Goal: Book appointment/travel/reservation

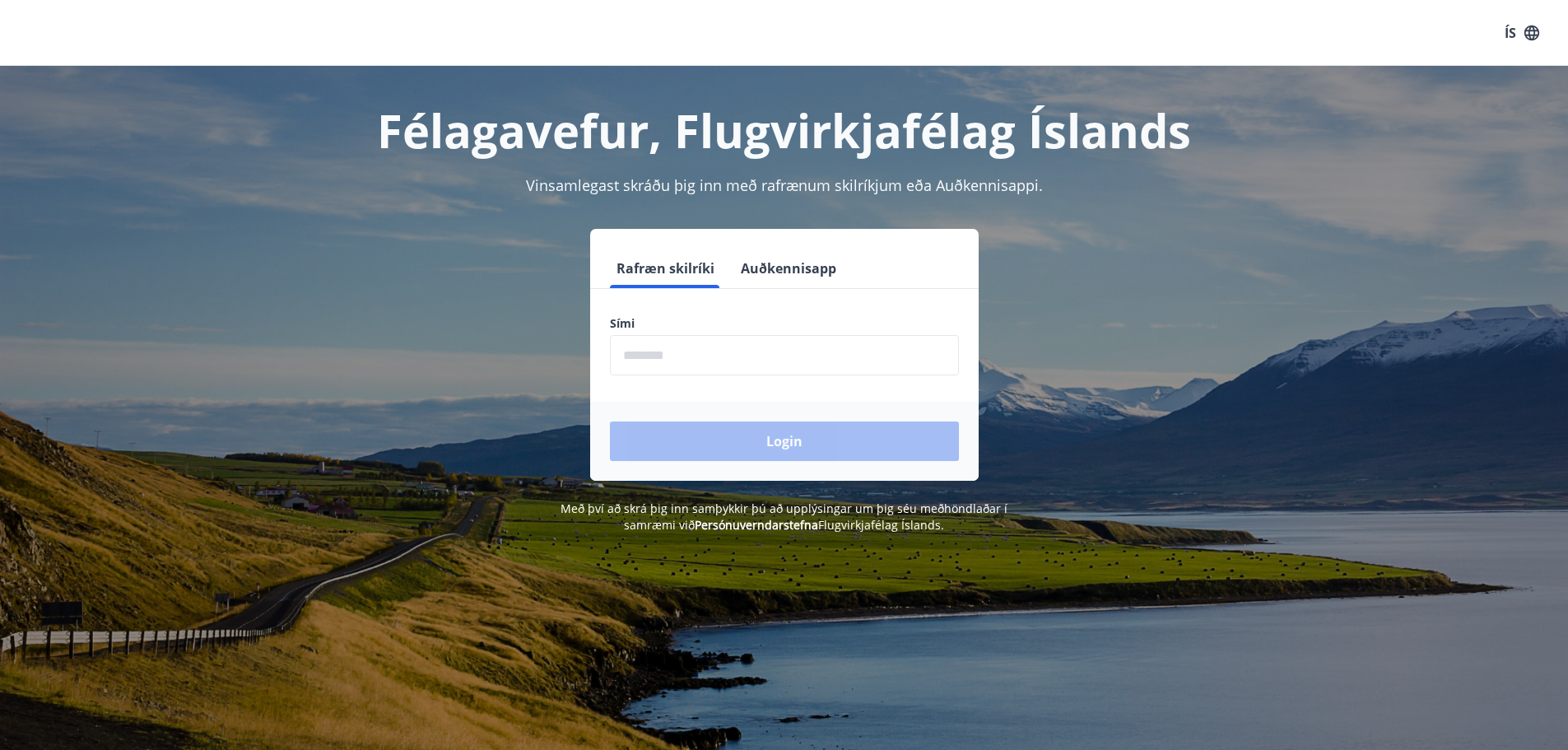
click at [681, 362] on input "phone" at bounding box center [784, 355] width 349 height 40
type input "********"
click at [846, 446] on button "Login" at bounding box center [784, 440] width 349 height 39
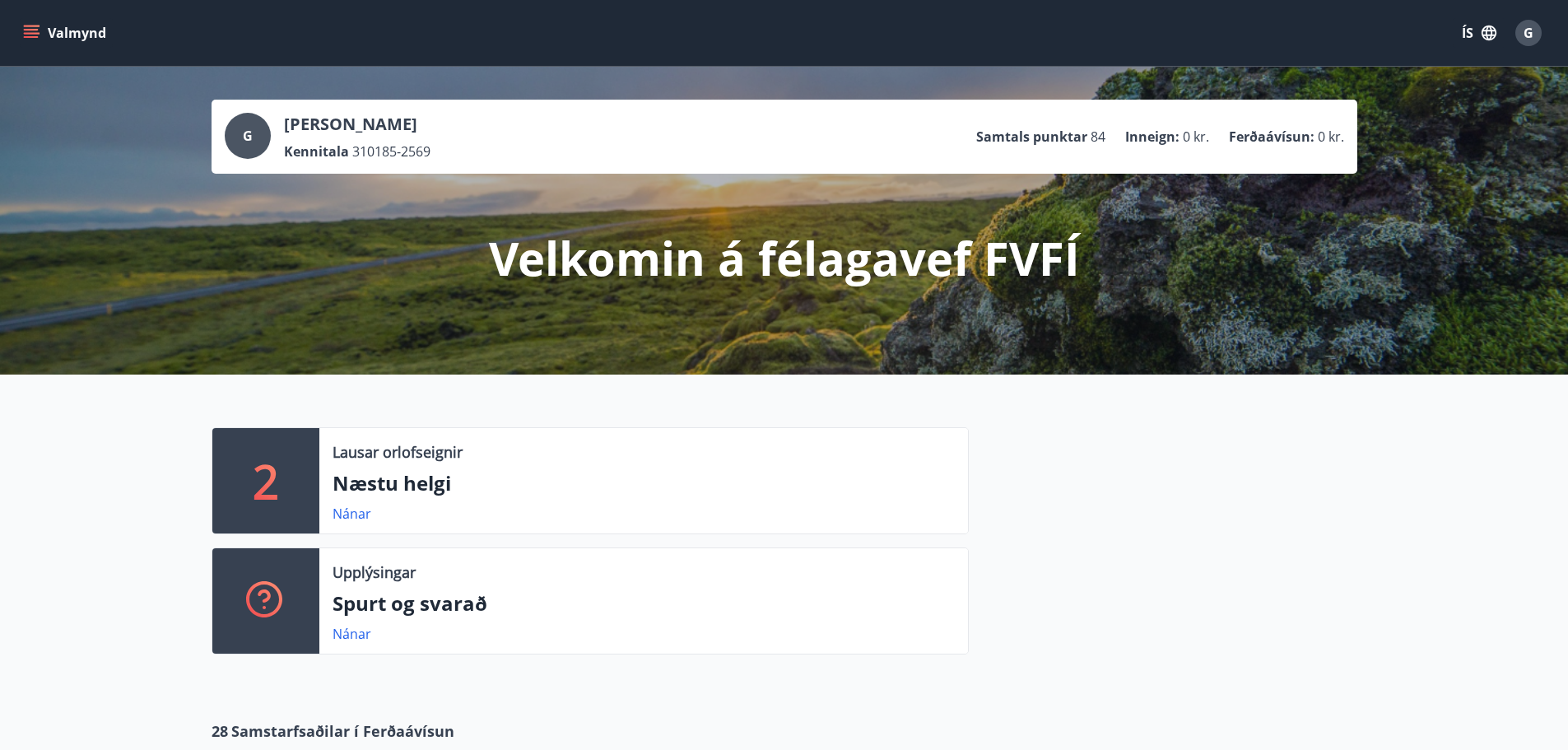
click at [38, 33] on icon "menu" at bounding box center [33, 33] width 18 height 2
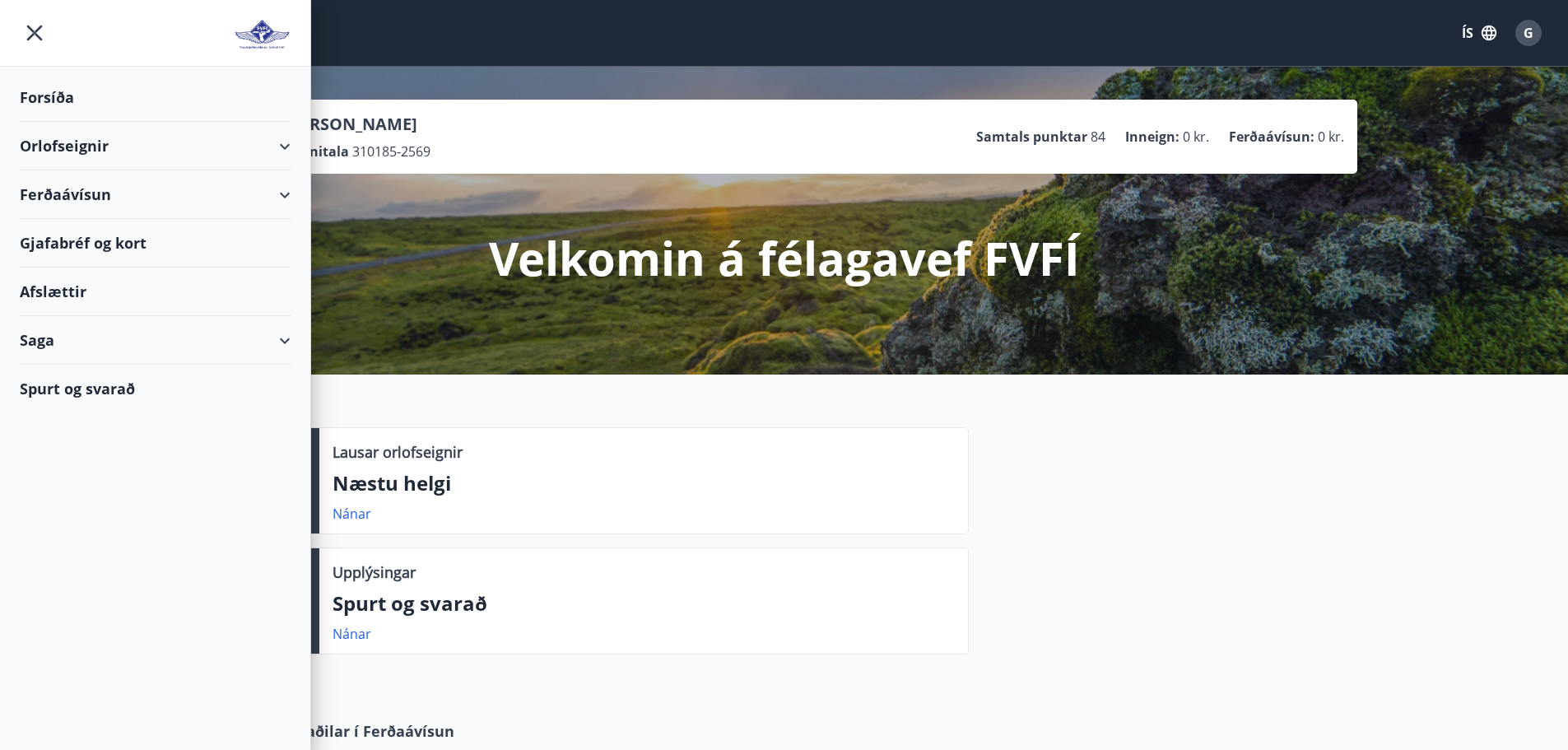
click at [179, 152] on div "Orlofseignir" at bounding box center [155, 146] width 271 height 48
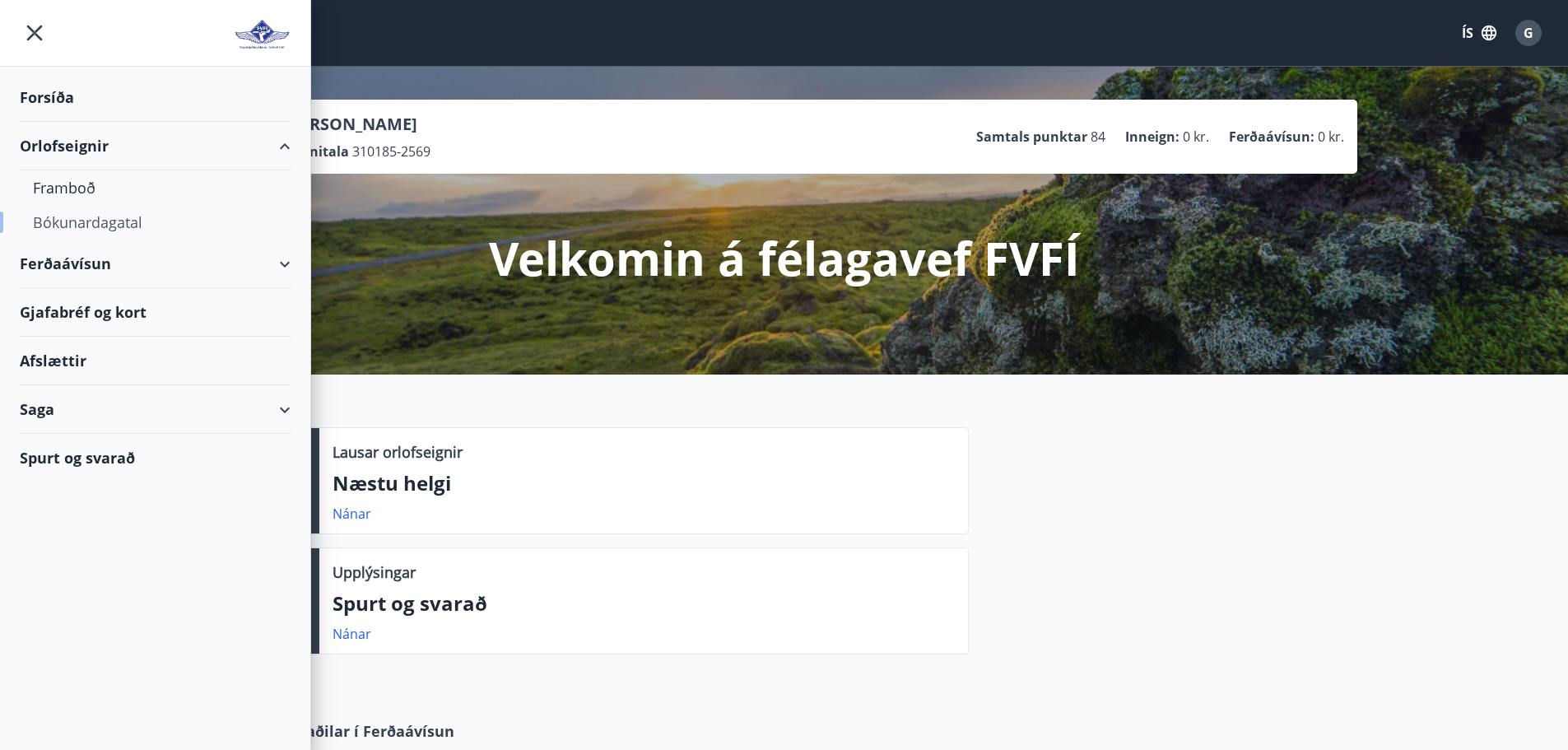
click at [95, 224] on div "Bókunardagatal" at bounding box center [154, 222] width 245 height 34
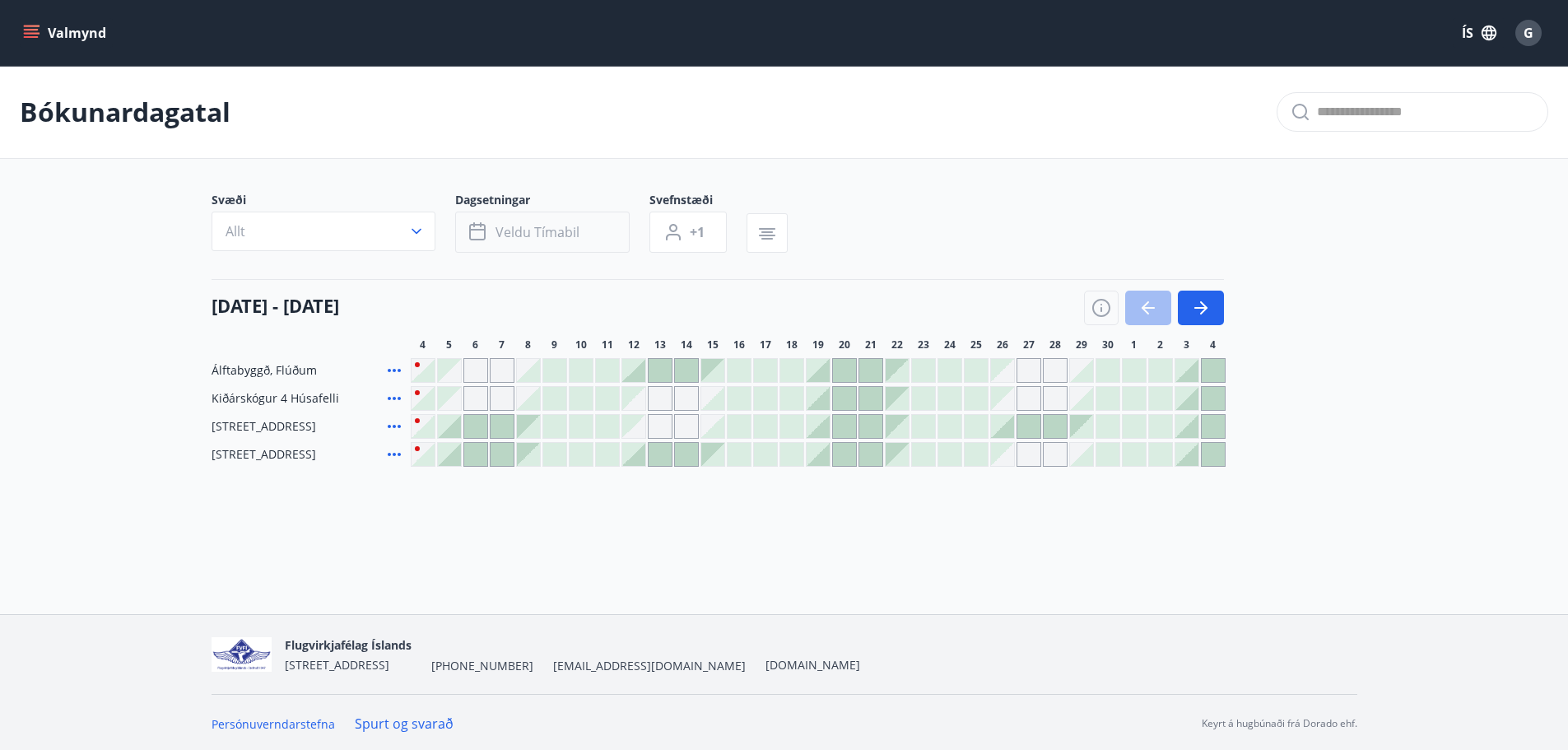
click at [513, 235] on span "Veldu tímabil" at bounding box center [537, 232] width 84 height 18
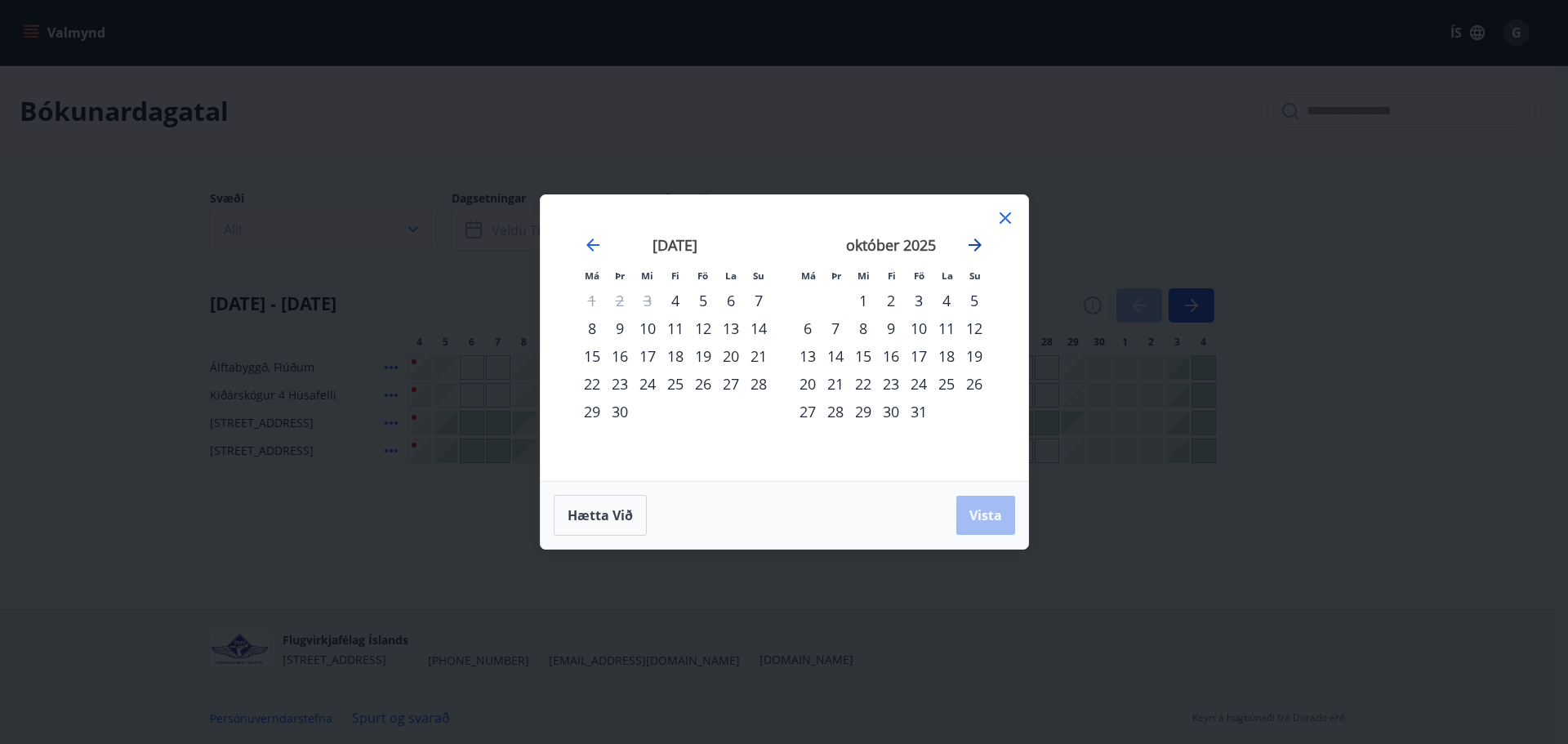
click at [972, 243] on icon "Move forward to switch to the next month." at bounding box center [975, 245] width 20 height 20
click at [802, 384] on div "17" at bounding box center [808, 384] width 28 height 28
click at [807, 414] on div "24" at bounding box center [808, 411] width 28 height 28
click at [972, 507] on span "Vista" at bounding box center [985, 516] width 32 height 18
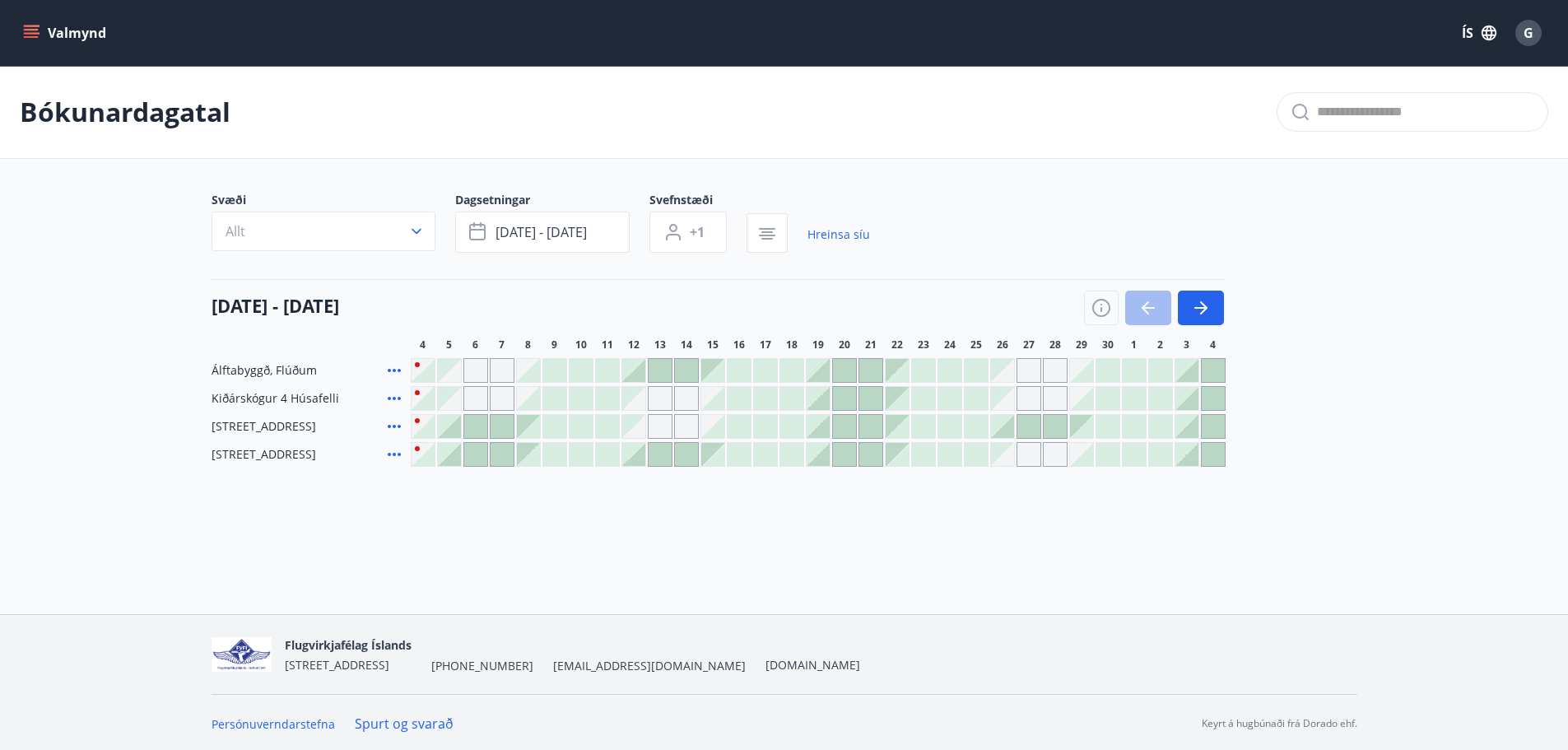
click at [63, 371] on main "Bókunardagatal Svæði Allt Dagsetningar nóv 17 - nóv 24 Svefnstæði +1 Hreinsa sí…" at bounding box center [784, 266] width 1568 height 400
click at [1208, 310] on icon "button" at bounding box center [1201, 308] width 20 height 20
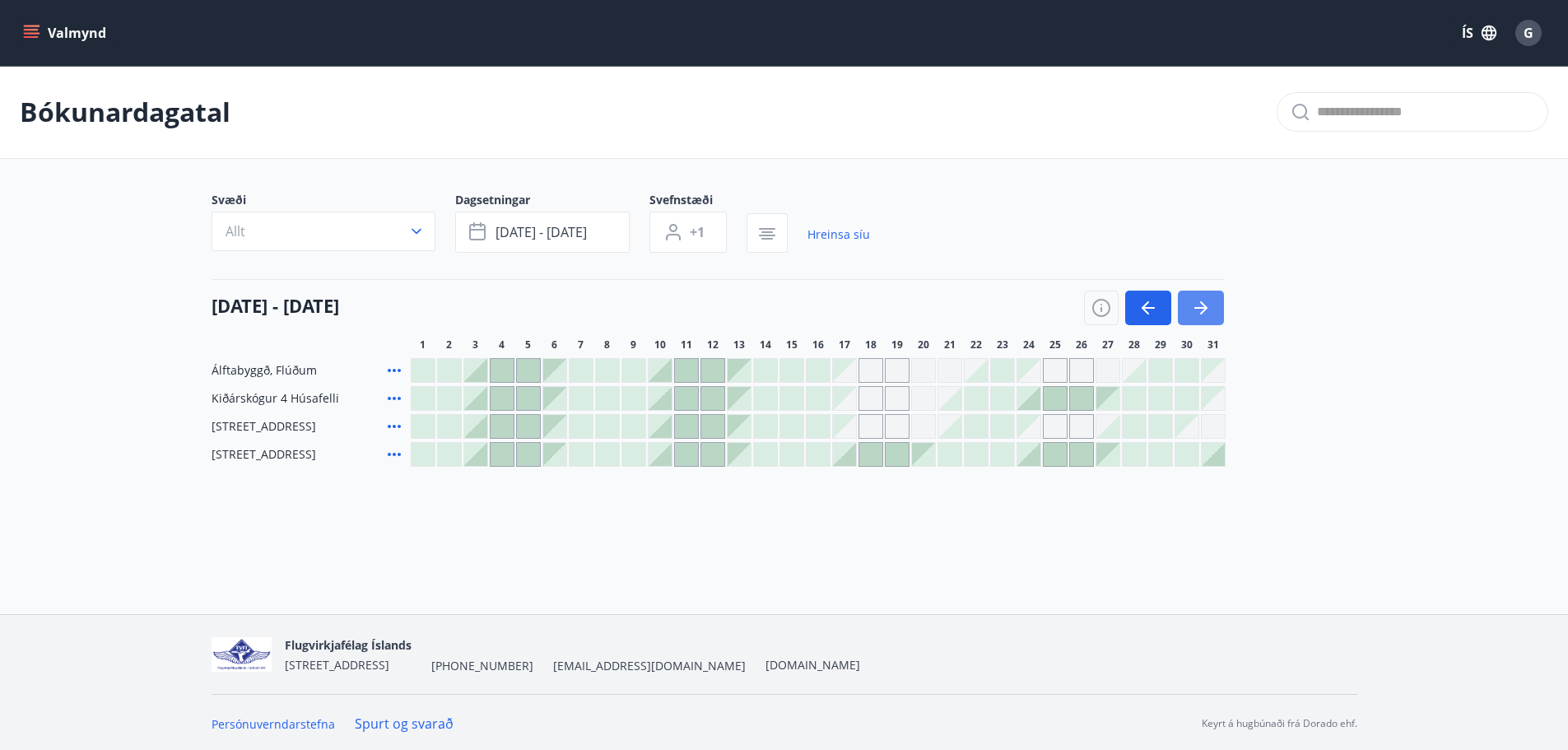
click at [1208, 310] on icon "button" at bounding box center [1201, 308] width 20 height 20
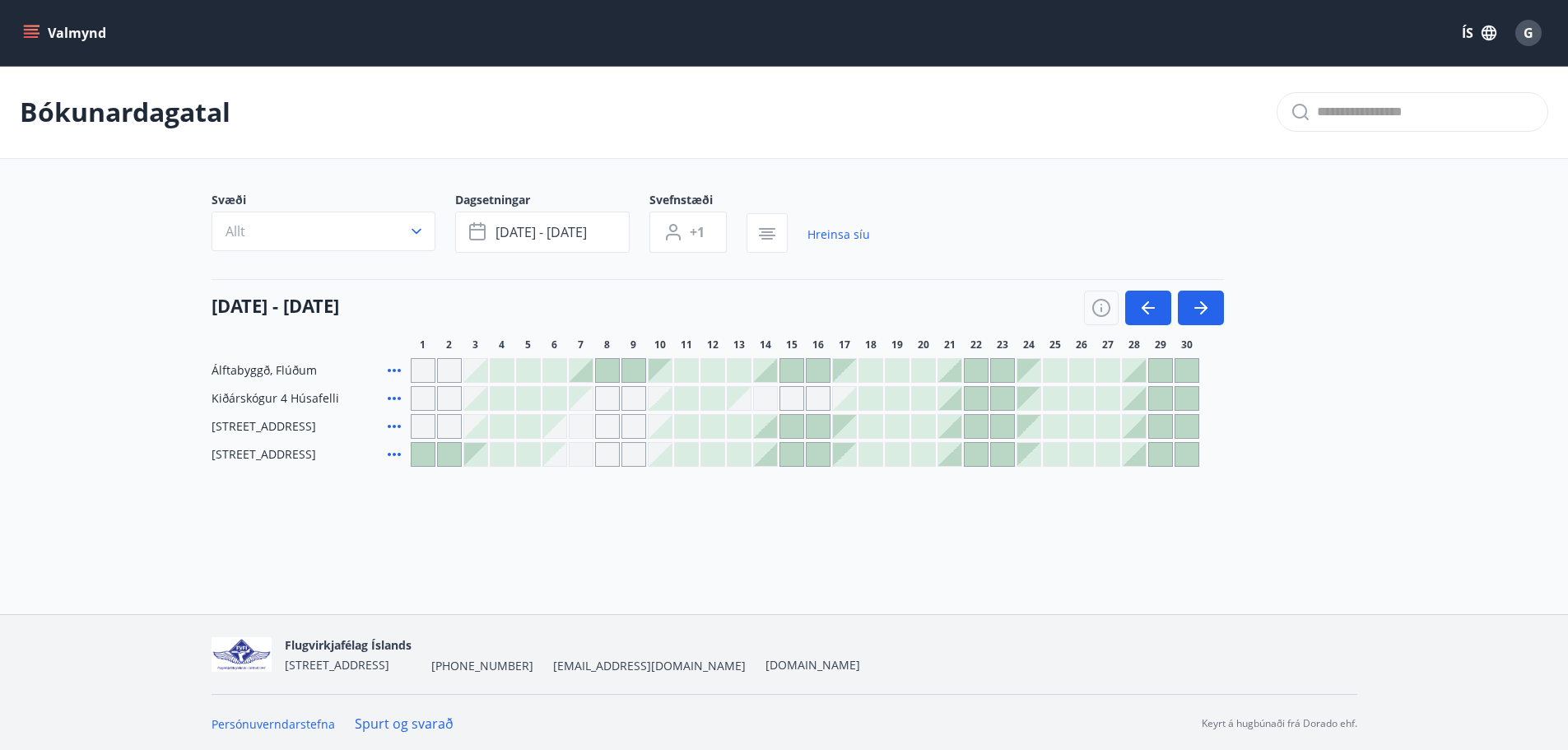
click at [922, 456] on div at bounding box center [924, 455] width 23 height 23
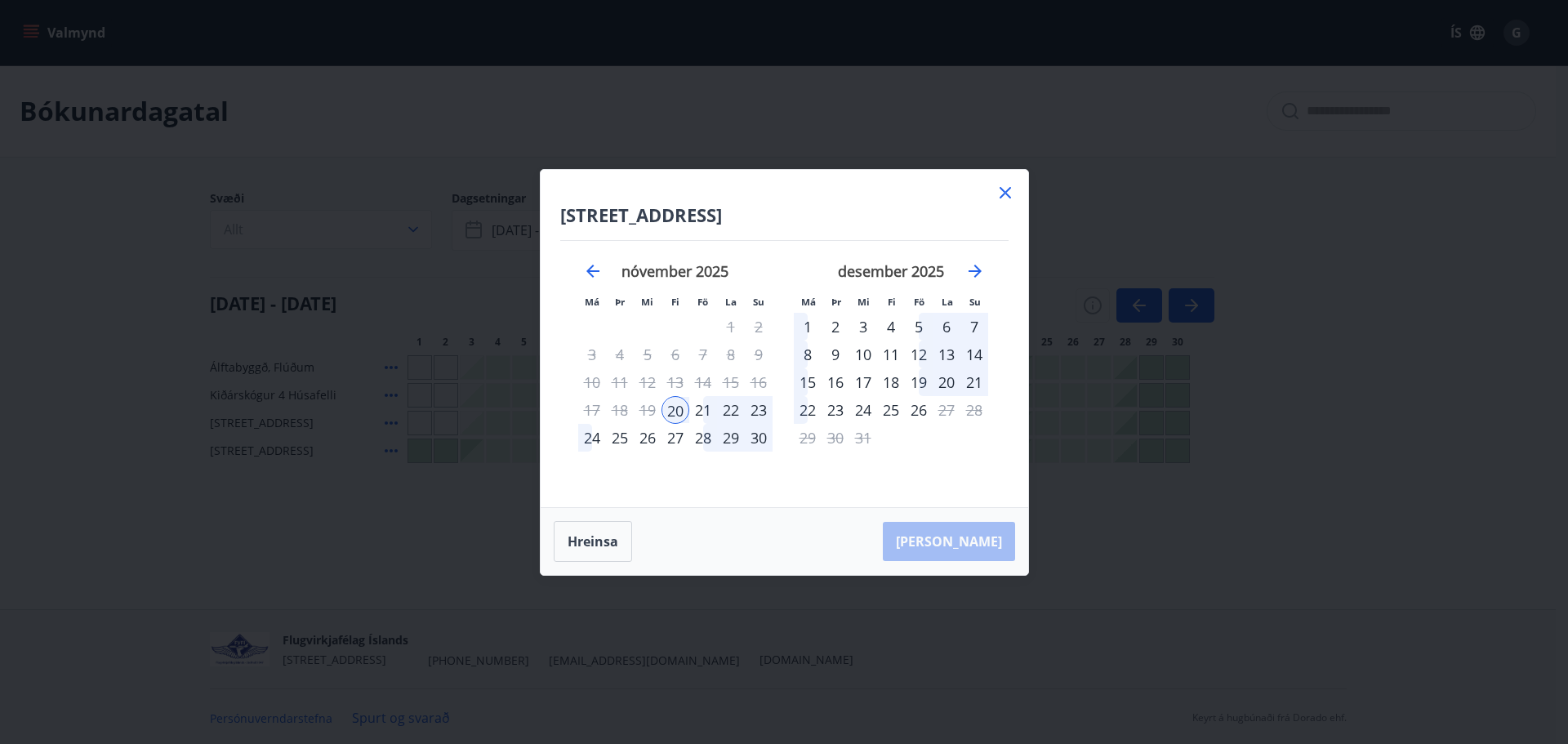
click at [586, 443] on div "24" at bounding box center [592, 438] width 28 height 28
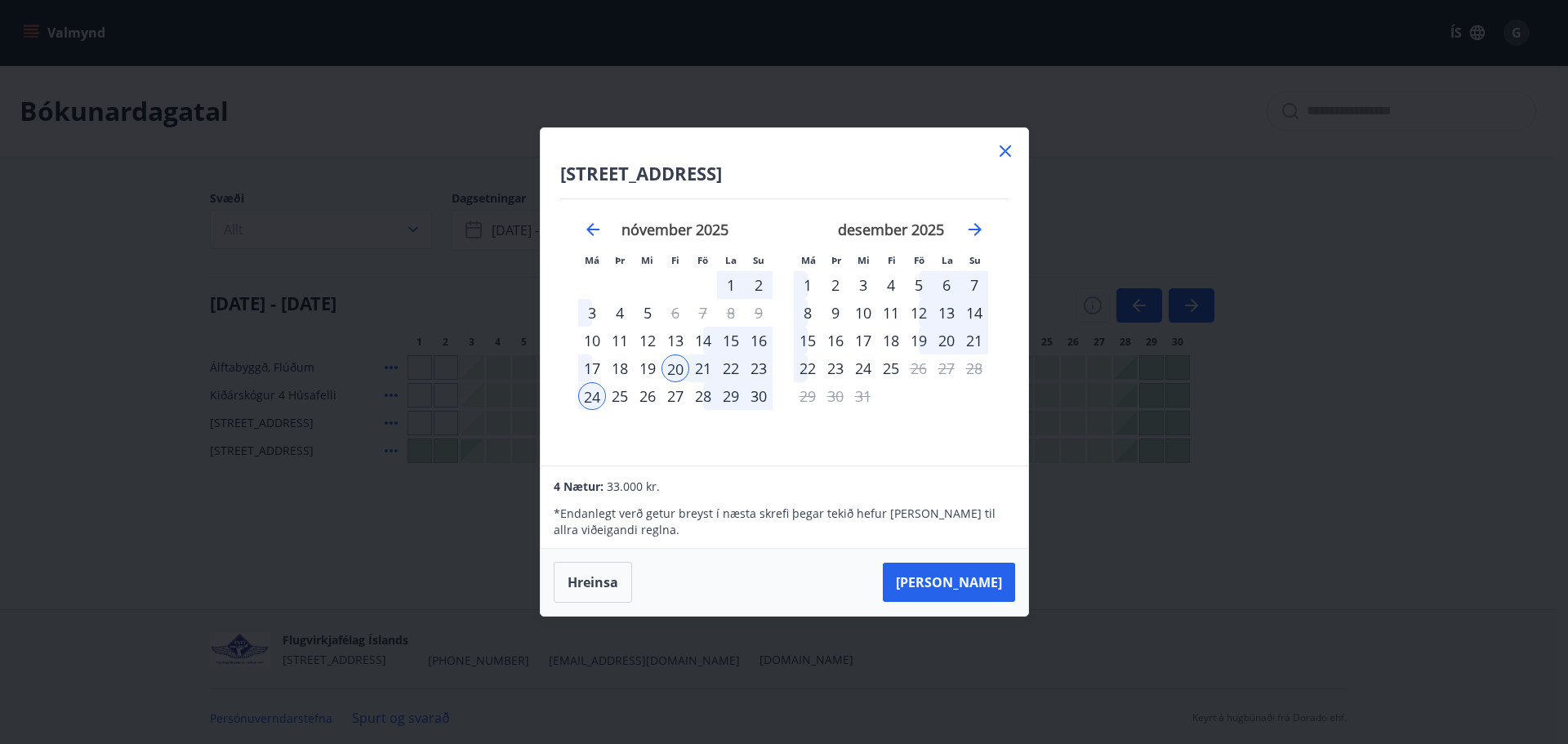
click at [1008, 150] on icon at bounding box center [1005, 151] width 20 height 20
